Goal: Task Accomplishment & Management: Complete application form

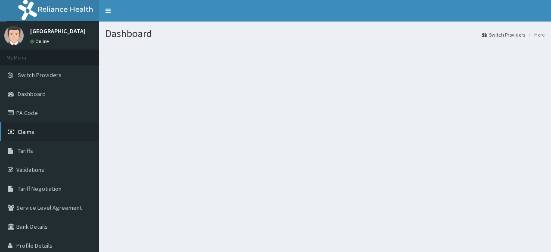
click at [27, 130] on span "Claims" at bounding box center [26, 132] width 17 height 8
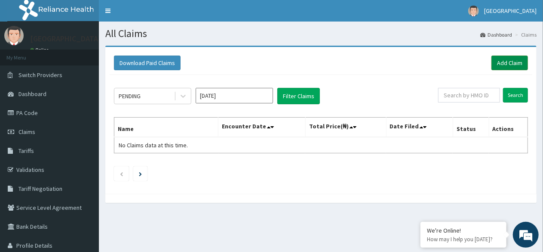
click at [511, 63] on link "Add Claim" at bounding box center [510, 62] width 37 height 15
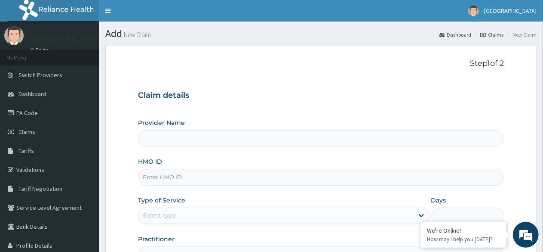
type input "[GEOGRAPHIC_DATA] -Mushin"
click at [192, 179] on input "HMO ID" at bounding box center [321, 177] width 366 height 17
type input "d"
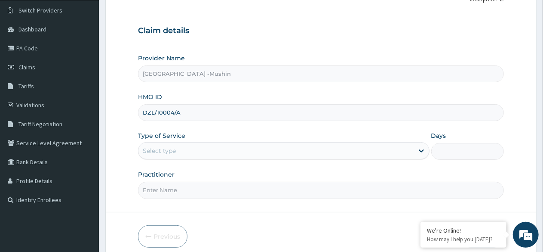
scroll to position [100, 0]
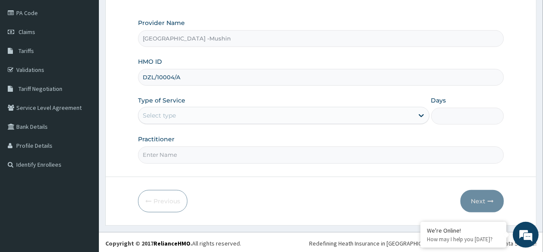
type input "DZL/10004/A"
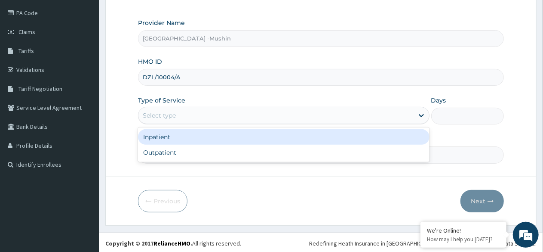
click at [185, 154] on div "Outpatient" at bounding box center [283, 152] width 291 height 15
type input "1"
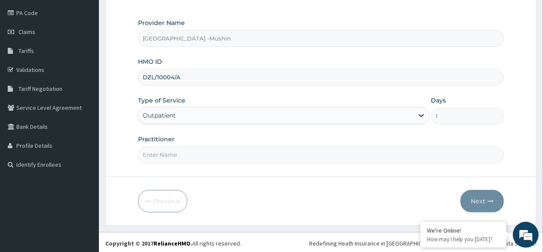
click at [189, 150] on input "Practitioner" at bounding box center [321, 154] width 366 height 17
type input "[PERSON_NAME][GEOGRAPHIC_DATA]"
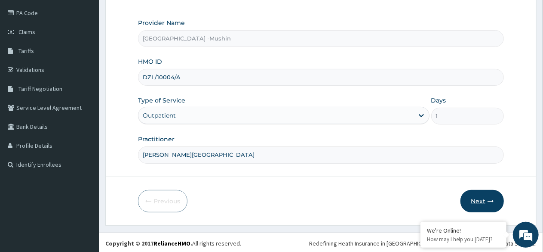
click at [476, 201] on button "Next" at bounding box center [482, 201] width 43 height 22
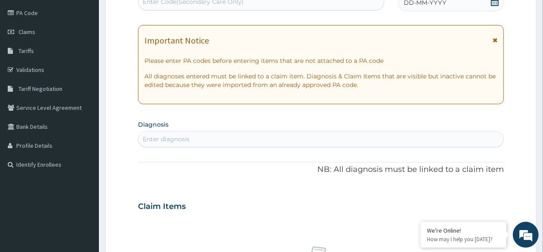
click at [495, 9] on div "DD-MM-YYYY" at bounding box center [451, 2] width 106 height 17
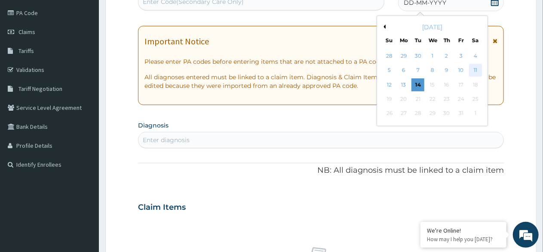
click at [476, 68] on div "11" at bounding box center [475, 70] width 13 height 13
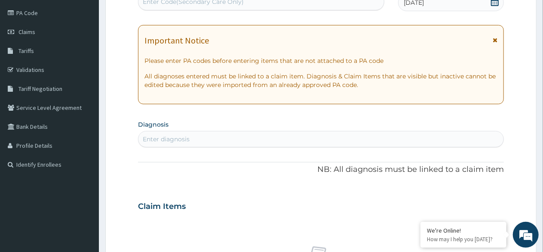
click at [241, 138] on div "Enter diagnosis" at bounding box center [321, 139] width 365 height 14
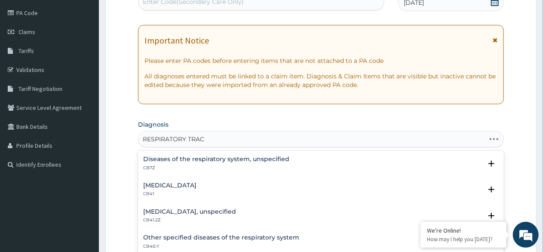
type input "RESPIRATORY TRACT"
click at [226, 209] on h4 "Upper respiratory tract disorders, unspecified" at bounding box center [214, 211] width 142 height 6
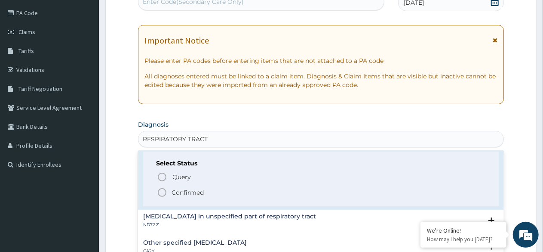
scroll to position [76, 0]
click at [160, 192] on icon "status option filled" at bounding box center [162, 192] width 10 height 10
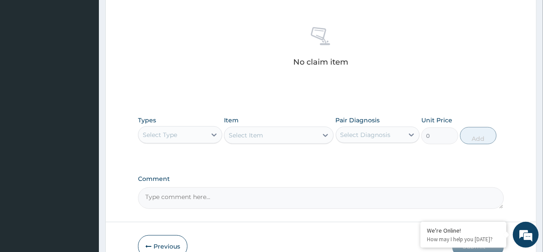
scroll to position [330, 0]
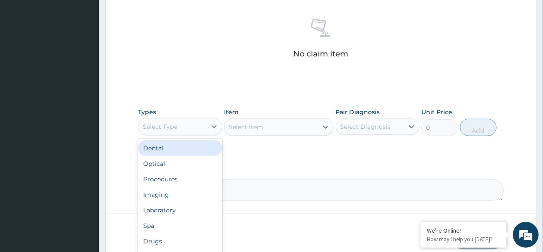
click at [171, 179] on div "Procedures" at bounding box center [180, 178] width 84 height 15
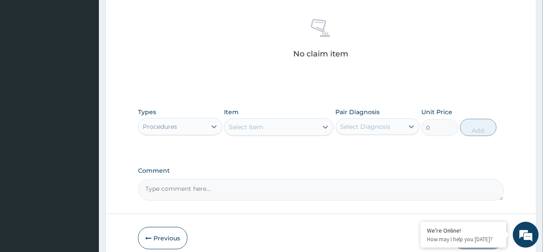
click at [273, 123] on div "Select Item" at bounding box center [271, 127] width 93 height 14
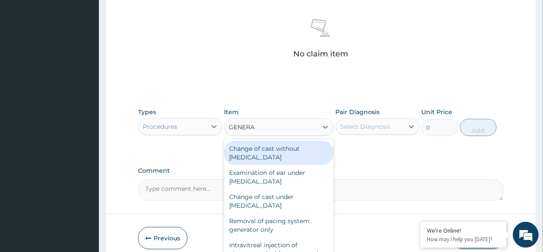
type input "GENERAL"
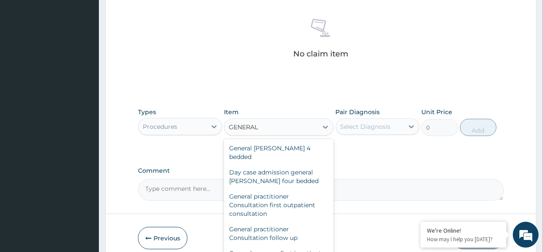
scroll to position [74, 0]
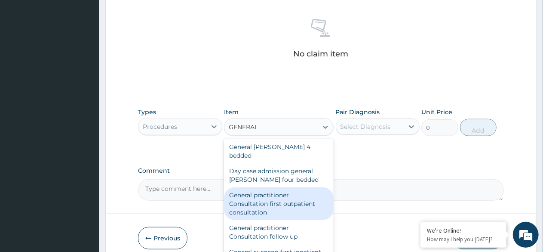
click at [263, 197] on div "General practitioner Consultation first outpatient consultation" at bounding box center [279, 203] width 110 height 33
type input "3000"
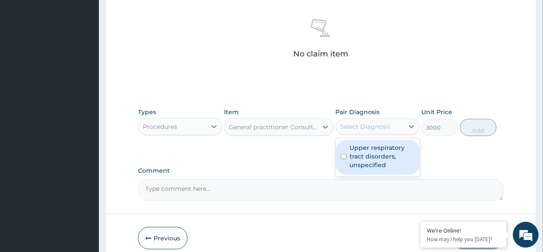
click at [365, 125] on div "Select Diagnosis" at bounding box center [366, 126] width 50 height 9
click at [371, 154] on label "Upper respiratory tract disorders, unspecified" at bounding box center [382, 156] width 65 height 26
checkbox input "true"
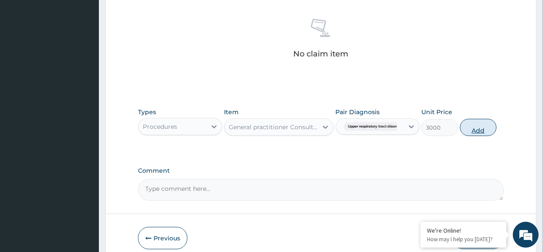
click at [476, 125] on button "Add" at bounding box center [478, 127] width 37 height 17
type input "0"
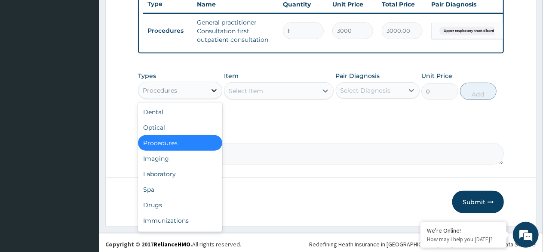
click at [214, 95] on icon at bounding box center [214, 90] width 9 height 9
click at [174, 182] on div "Laboratory" at bounding box center [180, 173] width 84 height 15
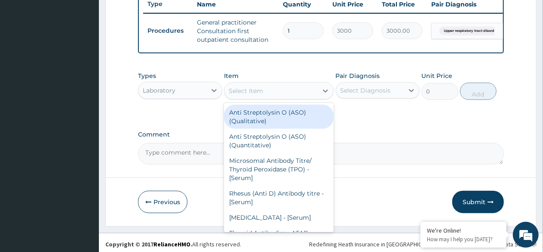
click at [276, 98] on div "Select Item" at bounding box center [271, 91] width 93 height 14
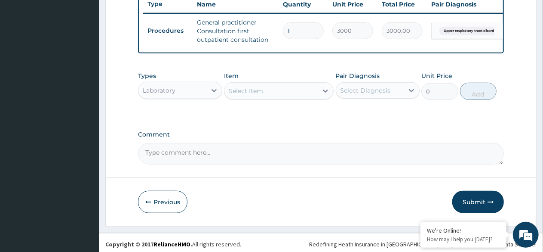
click at [365, 117] on div "Types Laboratory Item Select Item Pair Diagnosis Select Diagnosis Unit Price 0 …" at bounding box center [321, 92] width 366 height 50
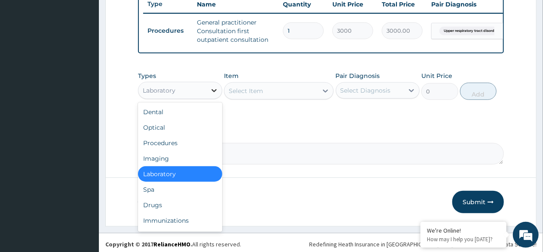
click at [212, 95] on icon at bounding box center [214, 90] width 9 height 9
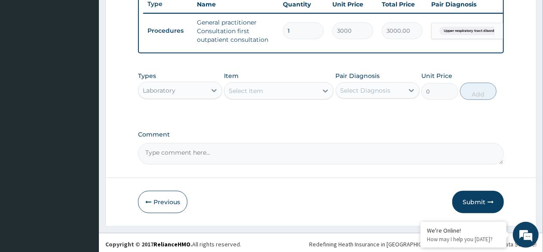
click at [271, 115] on div "Types Laboratory Item Select Item Pair Diagnosis Select Diagnosis Unit Price 0 …" at bounding box center [321, 92] width 366 height 50
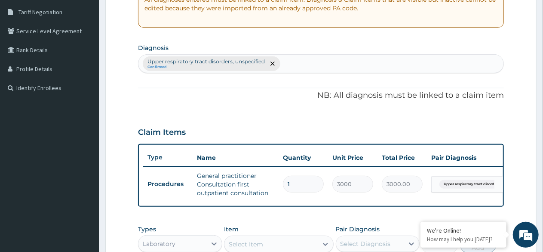
scroll to position [175, 0]
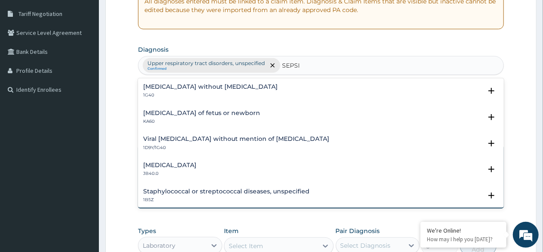
type input "[MEDICAL_DATA]"
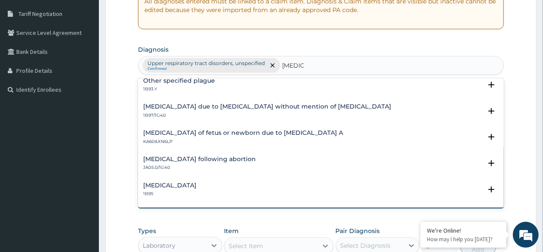
scroll to position [0, 0]
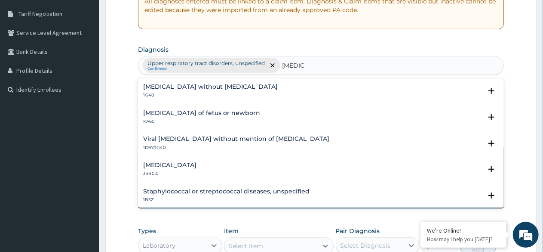
click at [211, 86] on h4 "[MEDICAL_DATA] without [MEDICAL_DATA]" at bounding box center [210, 86] width 135 height 6
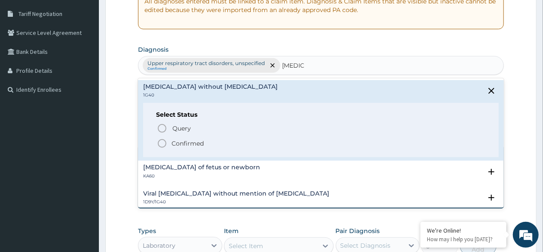
click at [161, 143] on icon "status option filled" at bounding box center [162, 143] width 10 height 10
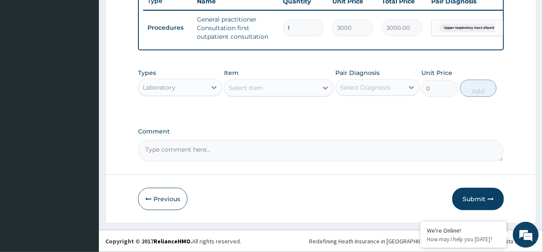
scroll to position [338, 0]
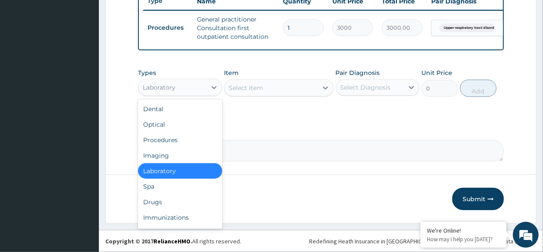
click at [159, 202] on div "Drugs" at bounding box center [180, 201] width 84 height 15
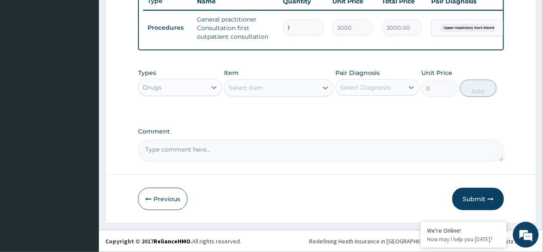
click at [254, 92] on div "Select Item" at bounding box center [246, 87] width 34 height 9
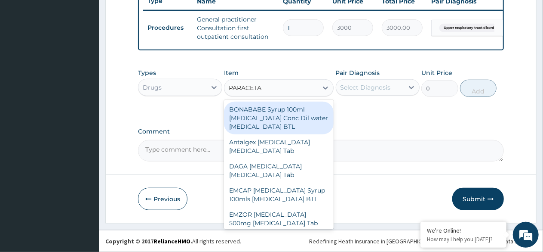
type input "PARACETAM"
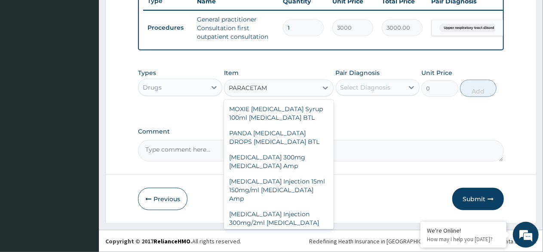
scroll to position [327, 0]
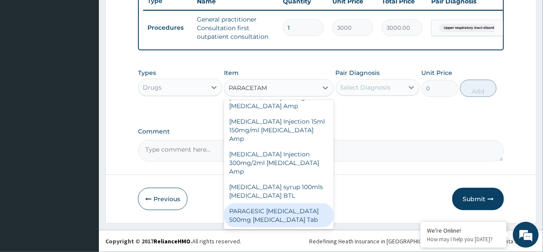
click at [296, 219] on div "PARAGESIC [MEDICAL_DATA] 500mg [MEDICAL_DATA] Tab" at bounding box center [279, 215] width 110 height 24
type input "17.25"
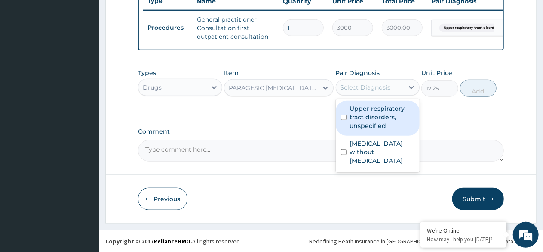
click at [392, 89] on div "Select Diagnosis" at bounding box center [370, 87] width 68 height 14
click at [379, 116] on label "Upper respiratory tract disorders, unspecified" at bounding box center [382, 117] width 65 height 26
checkbox input "true"
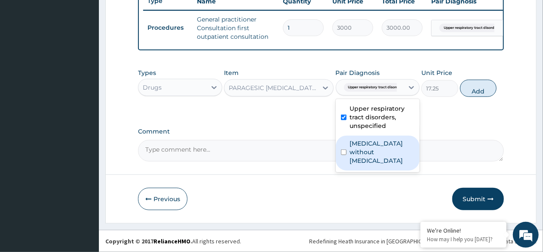
click at [373, 145] on label "[MEDICAL_DATA] without [MEDICAL_DATA]" at bounding box center [382, 152] width 65 height 26
checkbox input "true"
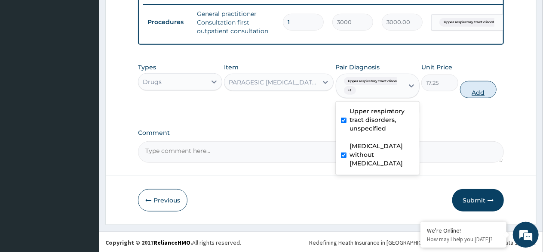
click at [474, 96] on button "Add" at bounding box center [478, 89] width 37 height 17
type input "0"
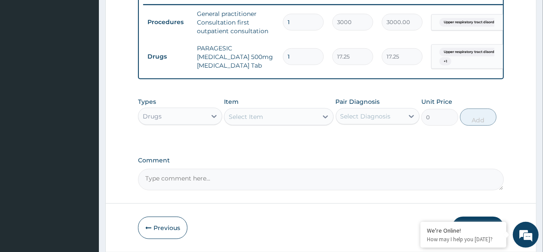
type input "18"
type input "310.50"
type input "18"
click at [274, 121] on div "Select Item" at bounding box center [271, 117] width 93 height 14
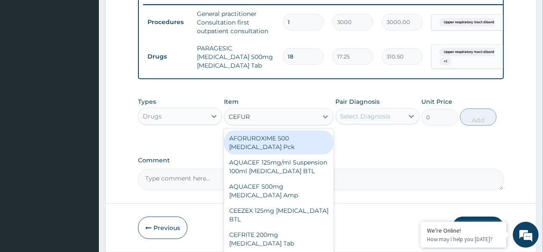
type input "CEFURO"
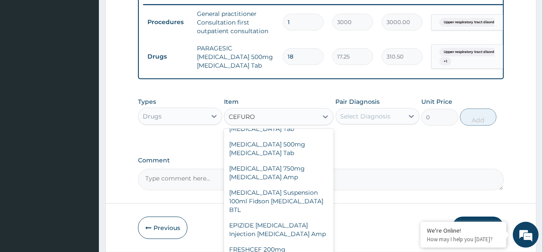
scroll to position [161, 0]
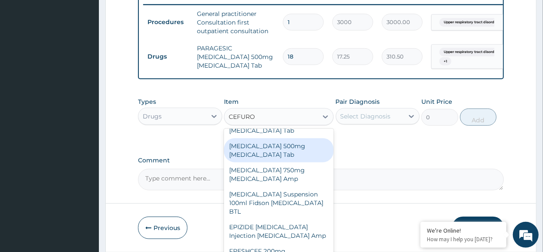
click at [267, 162] on div "[MEDICAL_DATA] 500mg [MEDICAL_DATA] Tab" at bounding box center [279, 150] width 110 height 24
type input "172.5"
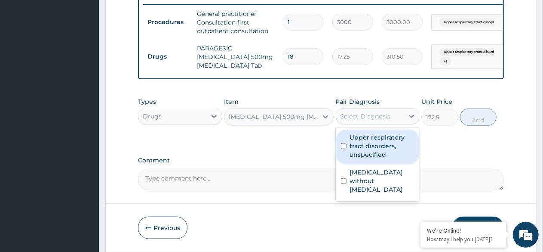
click at [354, 120] on div "Select Diagnosis" at bounding box center [366, 116] width 50 height 9
click at [363, 146] on label "Upper respiratory tract disorders, unspecified" at bounding box center [382, 146] width 65 height 26
checkbox input "true"
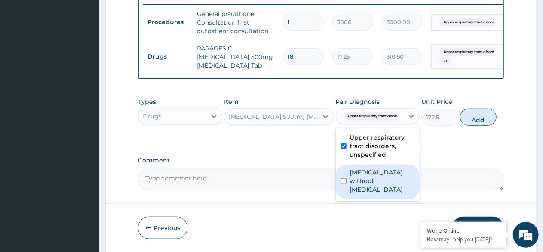
click at [376, 183] on label "[MEDICAL_DATA] without [MEDICAL_DATA]" at bounding box center [382, 181] width 65 height 26
checkbox input "true"
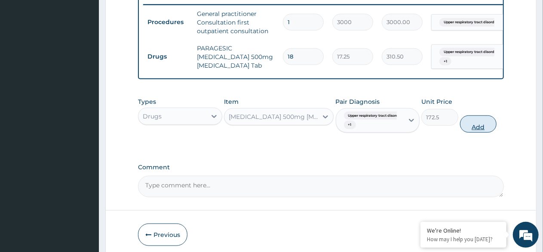
click at [476, 127] on button "Add" at bounding box center [478, 123] width 37 height 17
type input "0"
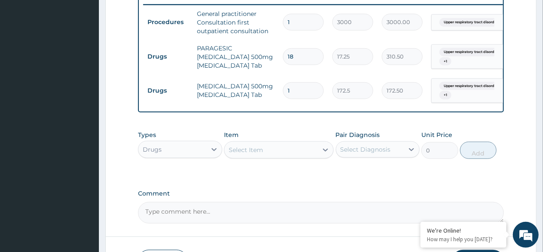
type input "10"
type input "1725.00"
type input "10"
click at [274, 156] on div "Select Item" at bounding box center [271, 150] width 93 height 14
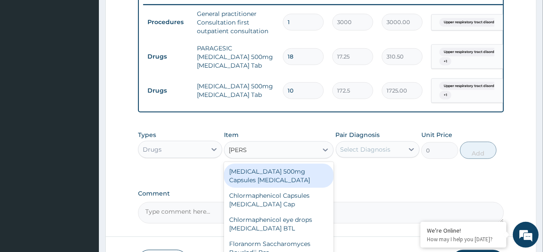
type input "LORAT"
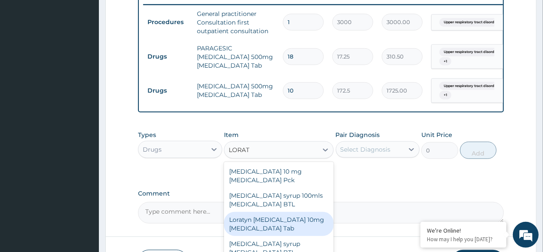
click at [283, 229] on div "Loratyn [MEDICAL_DATA] 10mg [MEDICAL_DATA] Tab" at bounding box center [279, 224] width 110 height 24
type input "51.75"
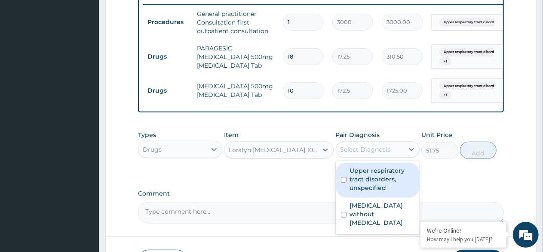
click at [375, 154] on div "Select Diagnosis" at bounding box center [366, 149] width 50 height 9
click at [371, 172] on label "Upper respiratory tract disorders, unspecified" at bounding box center [382, 179] width 65 height 26
checkbox input "true"
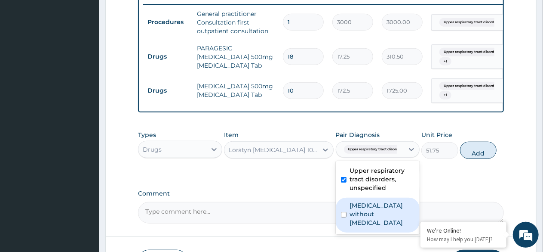
click at [371, 219] on label "[MEDICAL_DATA] without [MEDICAL_DATA]" at bounding box center [382, 214] width 65 height 26
checkbox input "true"
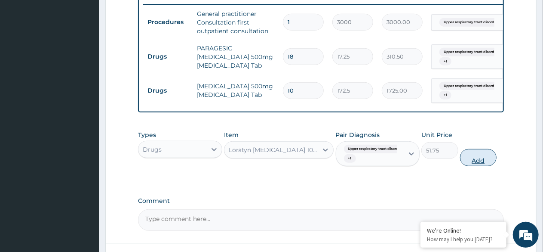
click at [482, 164] on button "Add" at bounding box center [478, 157] width 37 height 17
type input "0"
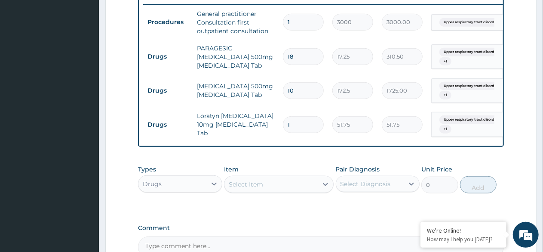
type input "10"
type input "517.50"
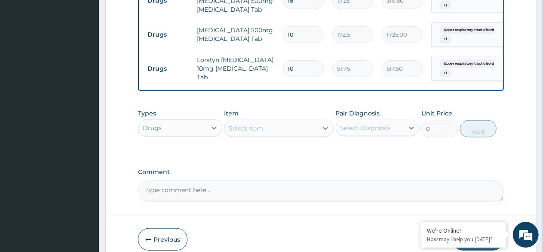
scroll to position [439, 0]
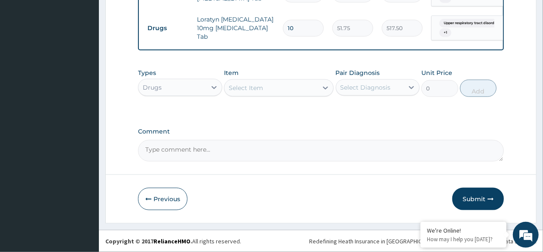
type input "10"
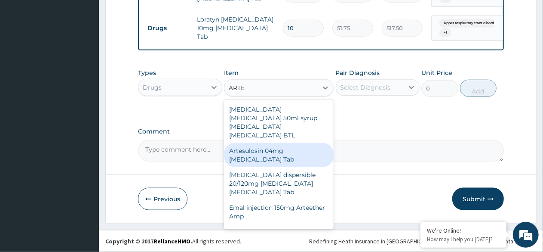
type input "ARTEM"
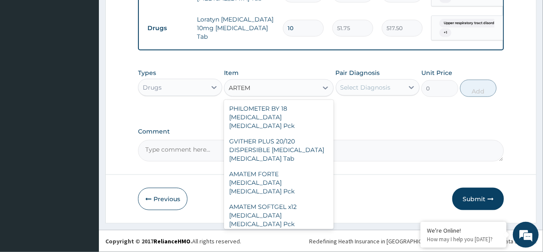
scroll to position [168, 0]
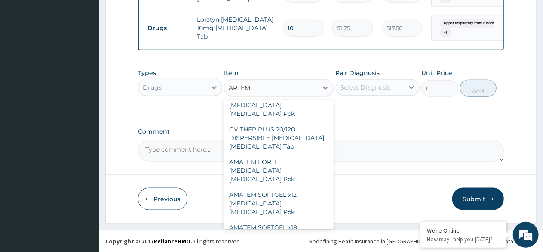
type input "1840"
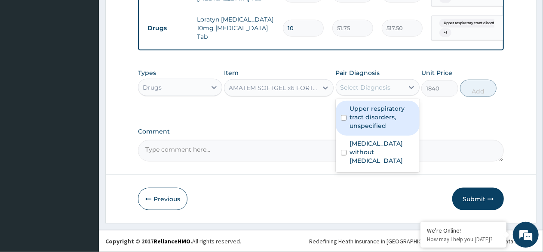
click at [369, 89] on div "Select Diagnosis" at bounding box center [366, 87] width 50 height 9
click at [373, 112] on label "Upper respiratory tract disorders, unspecified" at bounding box center [382, 117] width 65 height 26
checkbox input "true"
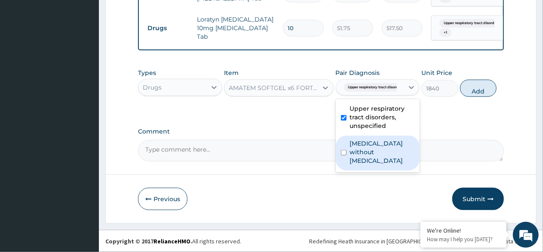
click at [371, 142] on label "[MEDICAL_DATA] without [MEDICAL_DATA]" at bounding box center [382, 152] width 65 height 26
checkbox input "true"
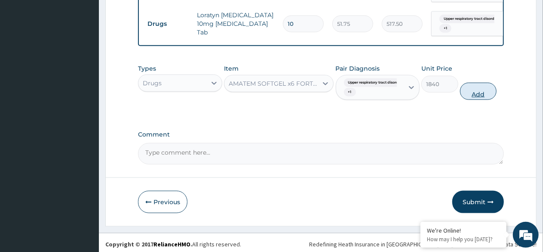
click at [485, 92] on button "Add" at bounding box center [478, 91] width 37 height 17
type input "0"
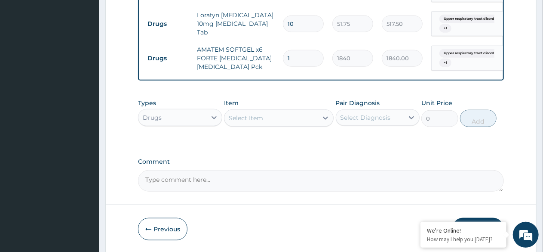
click at [266, 123] on div "Select Item" at bounding box center [271, 118] width 93 height 14
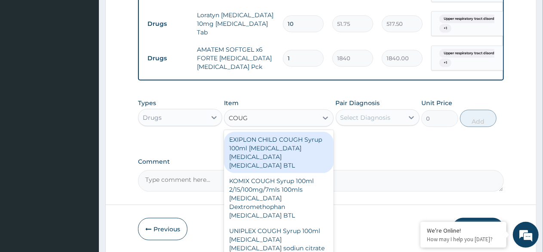
type input "COUGH"
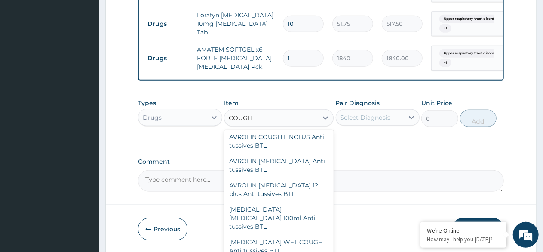
scroll to position [161, 0]
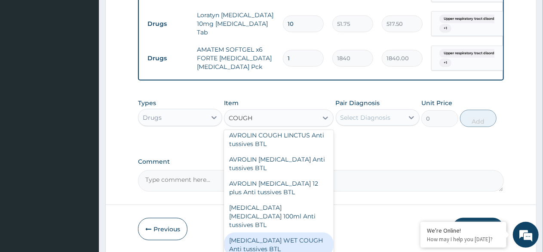
click at [290, 234] on div "[MEDICAL_DATA] WET COUGH Anti tussives BTL" at bounding box center [279, 244] width 110 height 24
type input "1150"
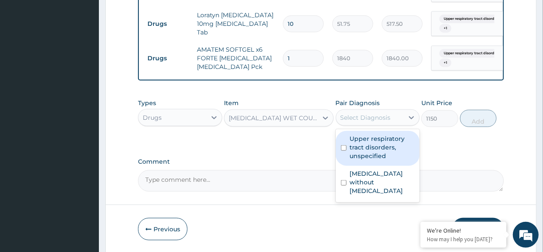
click at [365, 124] on div "Select Diagnosis" at bounding box center [370, 118] width 68 height 14
click at [367, 150] on label "Upper respiratory tract disorders, unspecified" at bounding box center [382, 147] width 65 height 26
checkbox input "true"
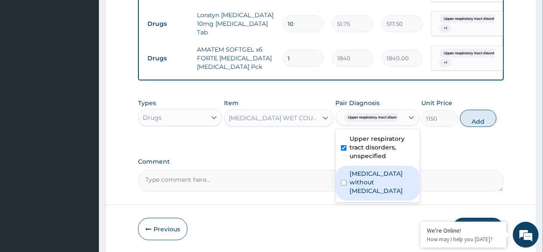
click at [373, 182] on label "[MEDICAL_DATA] without [MEDICAL_DATA]" at bounding box center [382, 182] width 65 height 26
checkbox input "true"
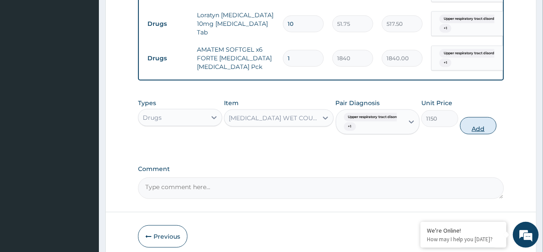
click at [473, 126] on button "Add" at bounding box center [478, 125] width 37 height 17
type input "0"
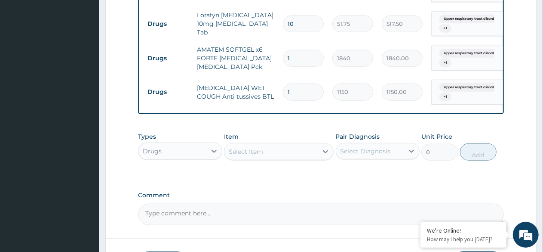
scroll to position [506, 0]
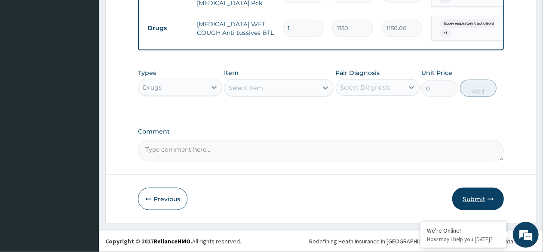
click at [475, 200] on button "Submit" at bounding box center [479, 199] width 52 height 22
